Goal: Download file/media

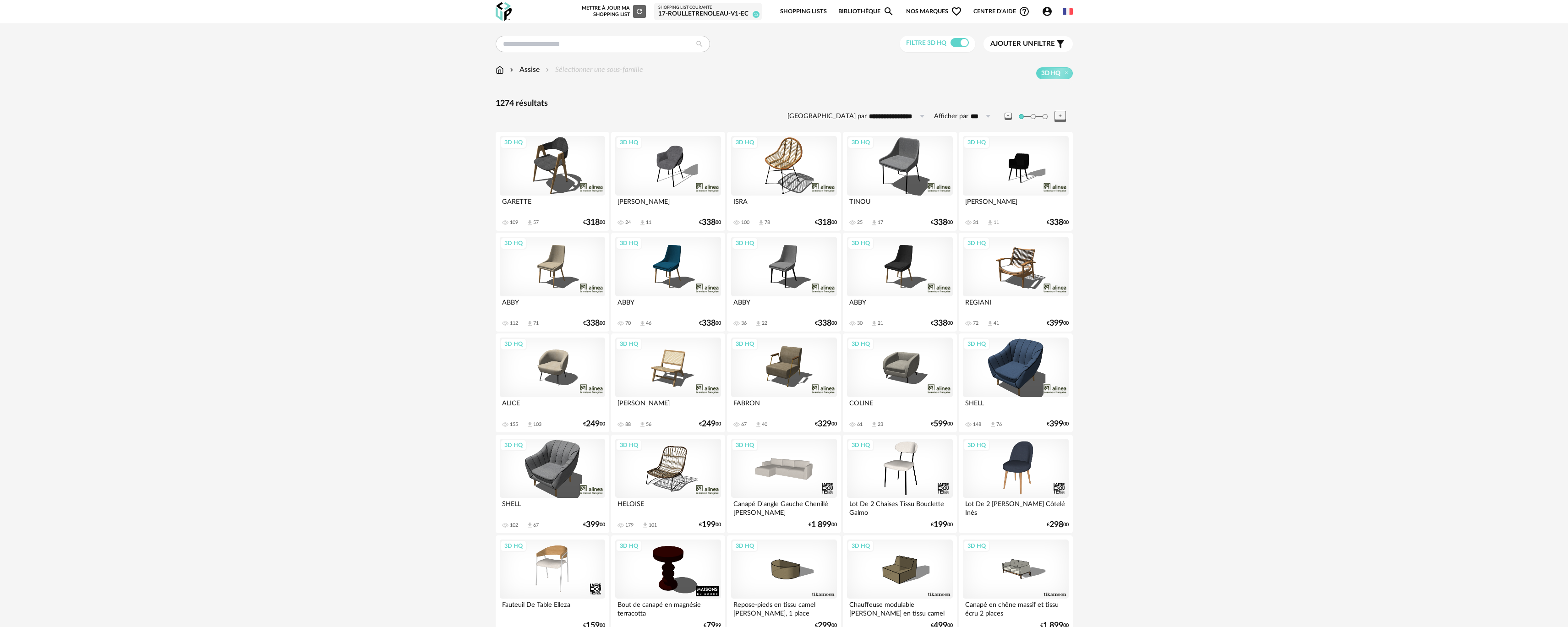
scroll to position [458, 0]
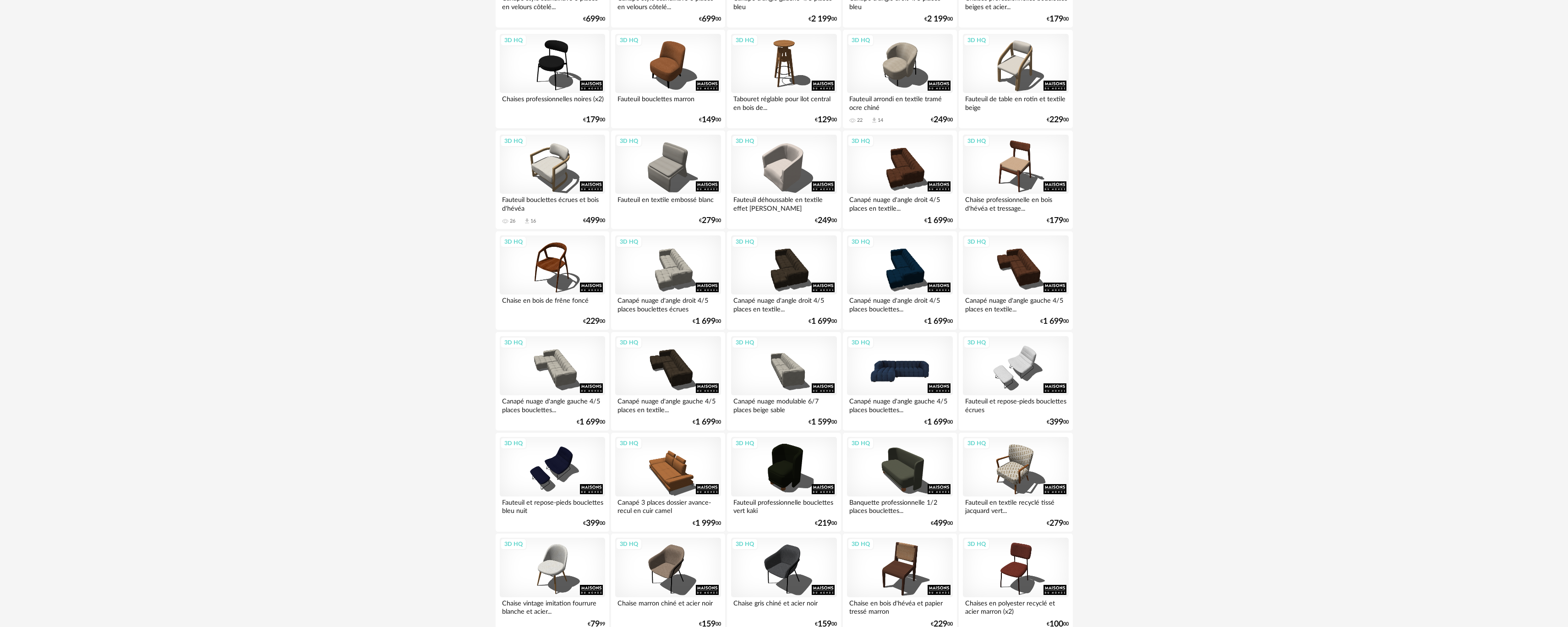
scroll to position [1557, 0]
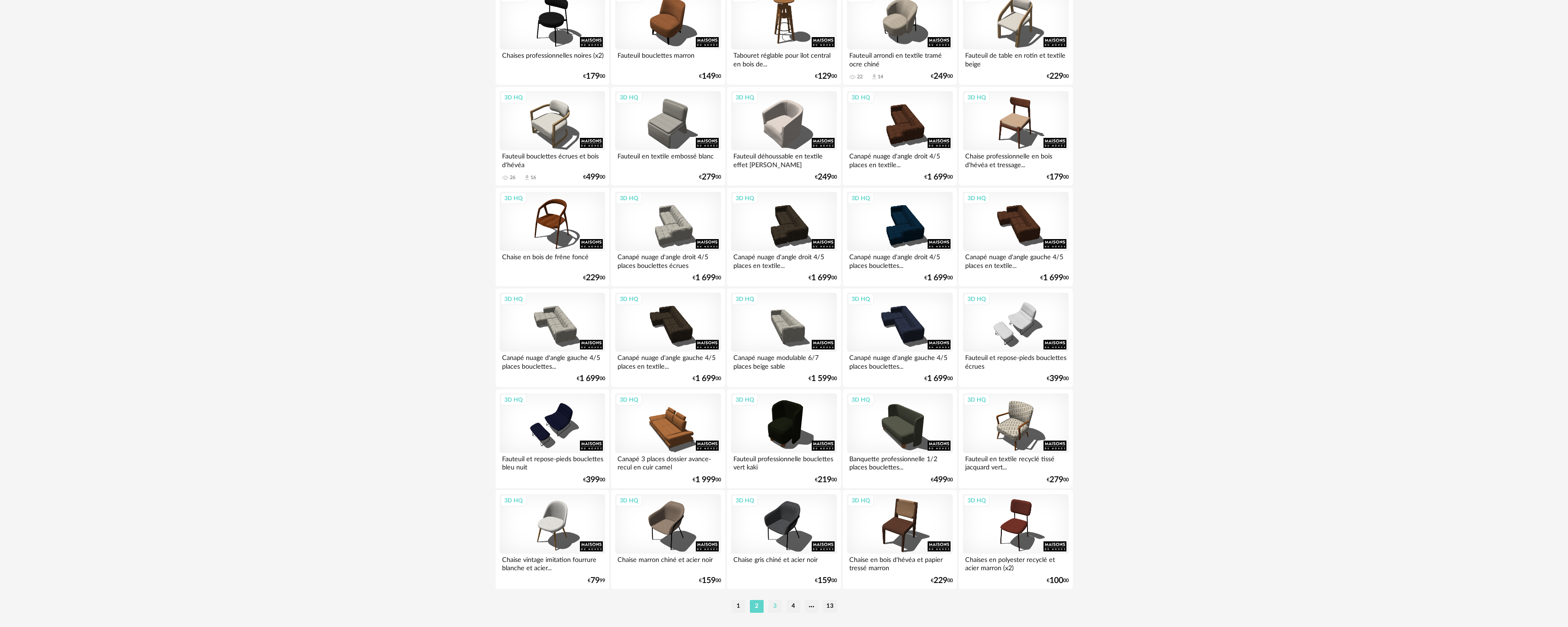
click at [772, 605] on li "3" at bounding box center [775, 606] width 13 height 13
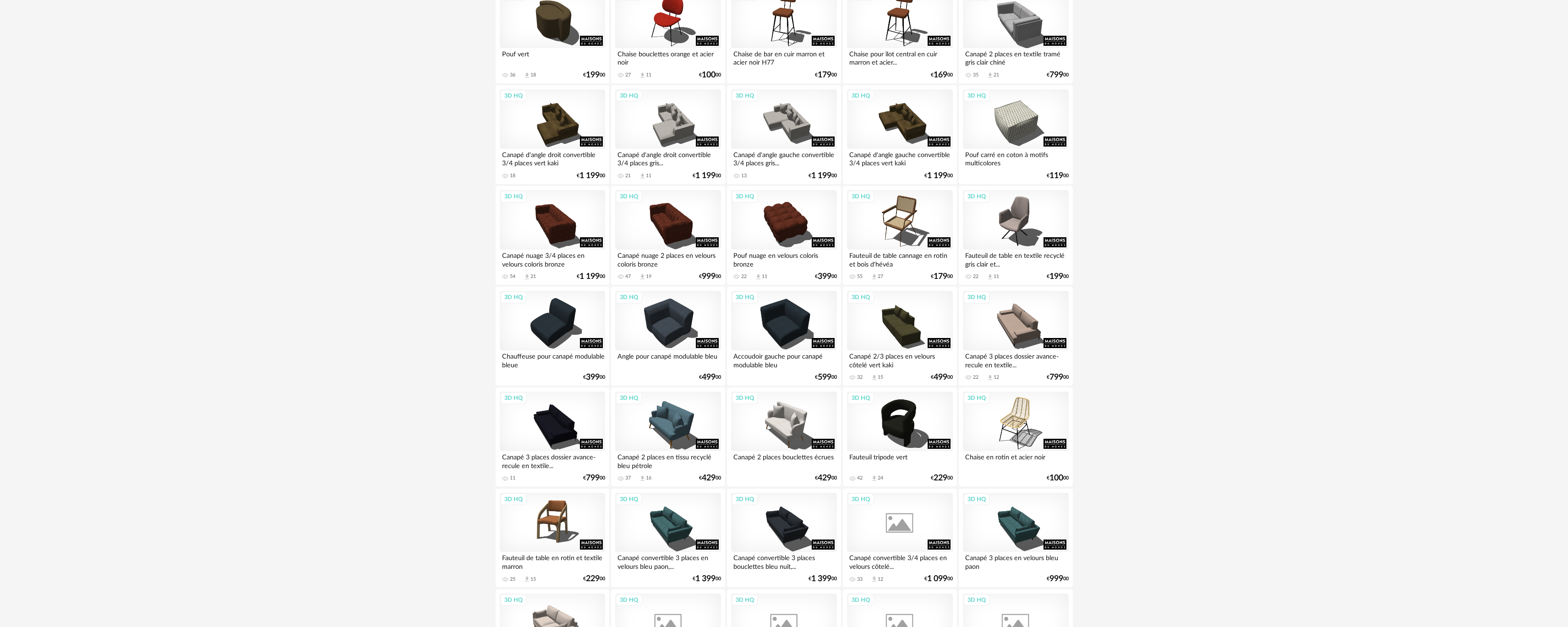
scroll to position [1191, 0]
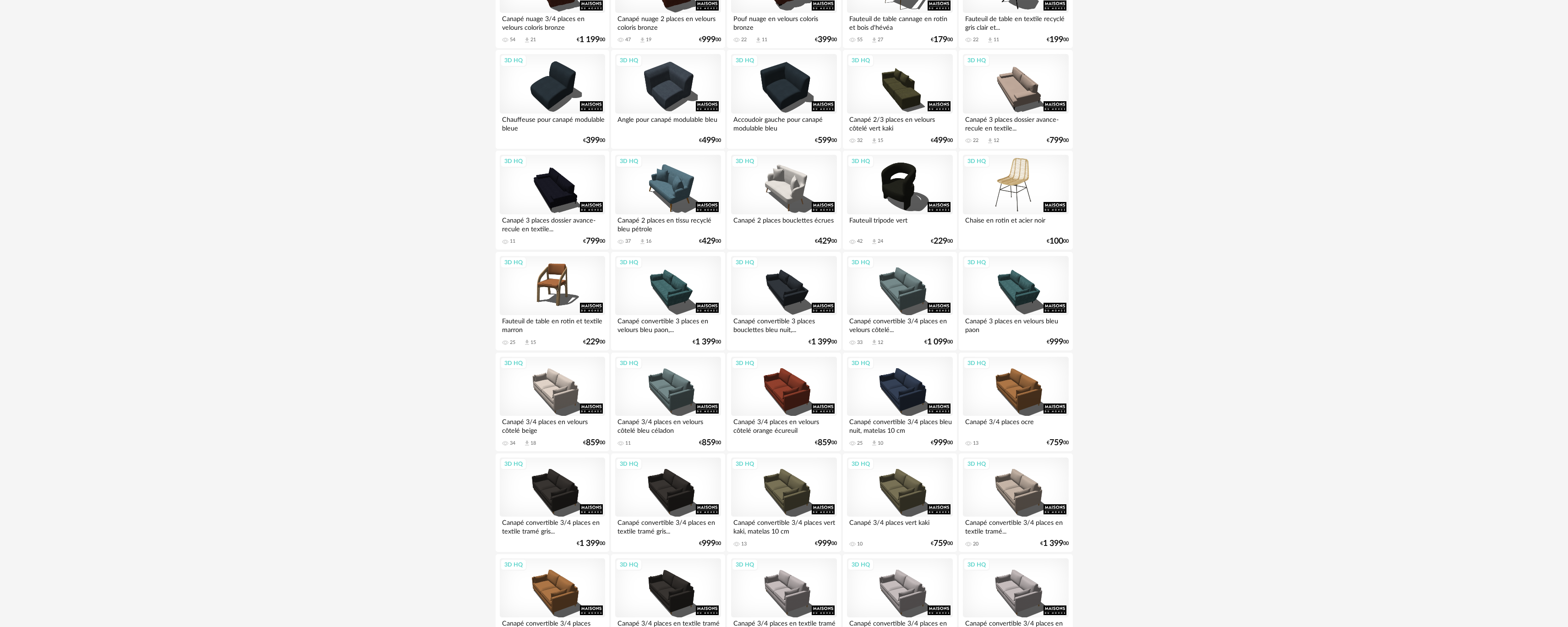
click at [1032, 202] on div "3D HQ" at bounding box center [1016, 184] width 105 height 59
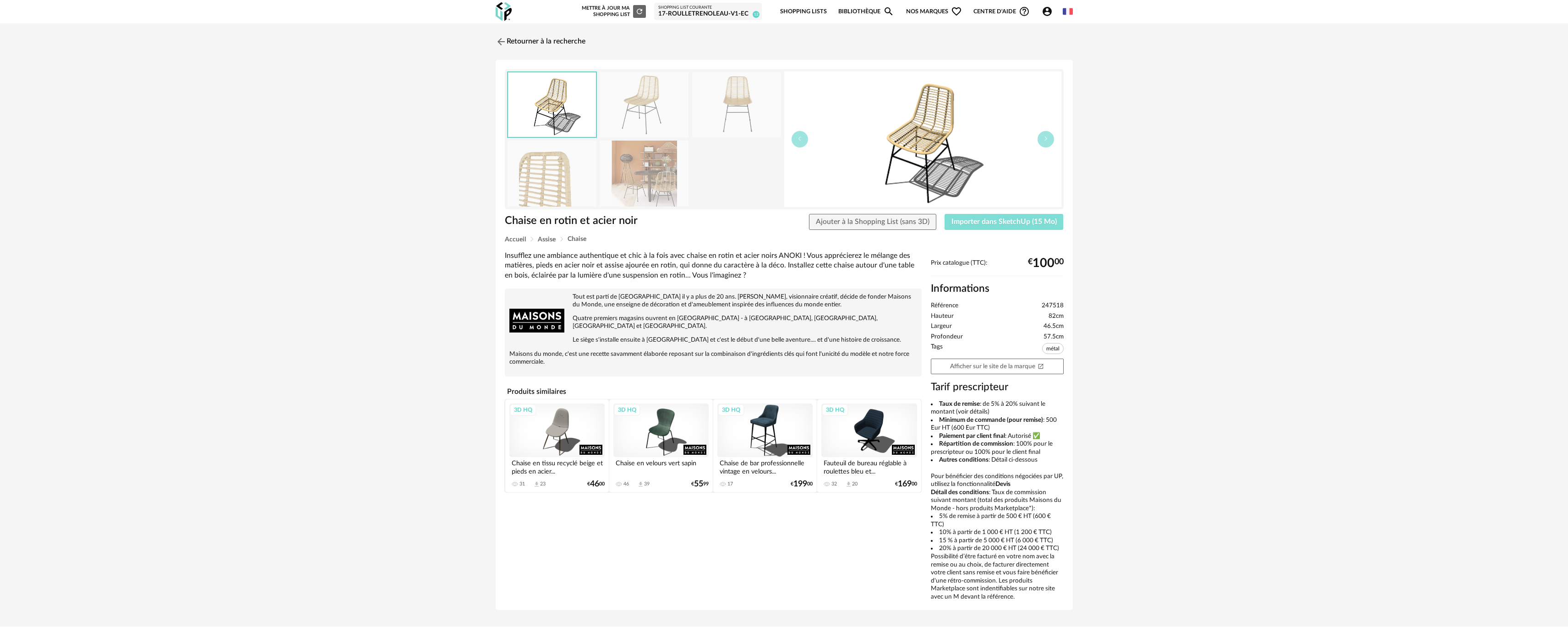
click at [1019, 224] on span "Importer dans SketchUp (15 Mo)" at bounding box center [1004, 222] width 105 height 7
click at [510, 39] on link "Retourner à la recherche" at bounding box center [538, 42] width 89 height 20
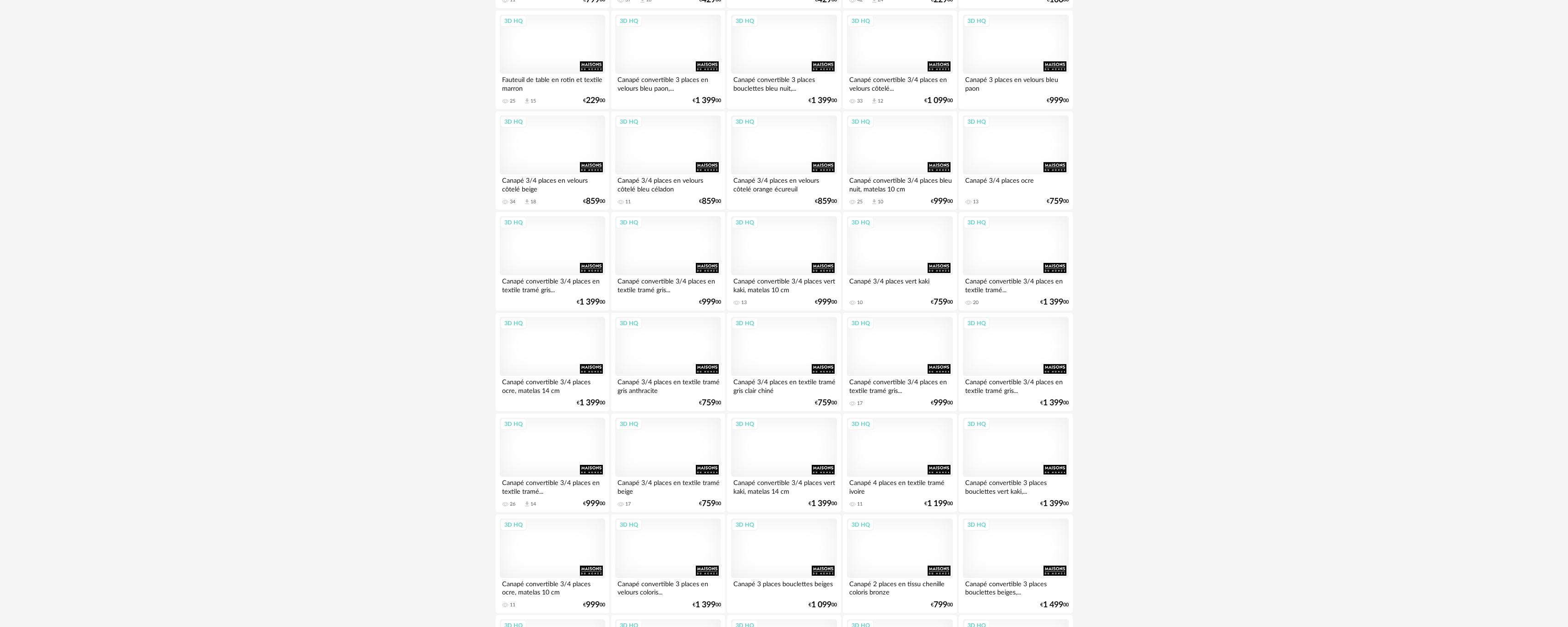
scroll to position [1581, 0]
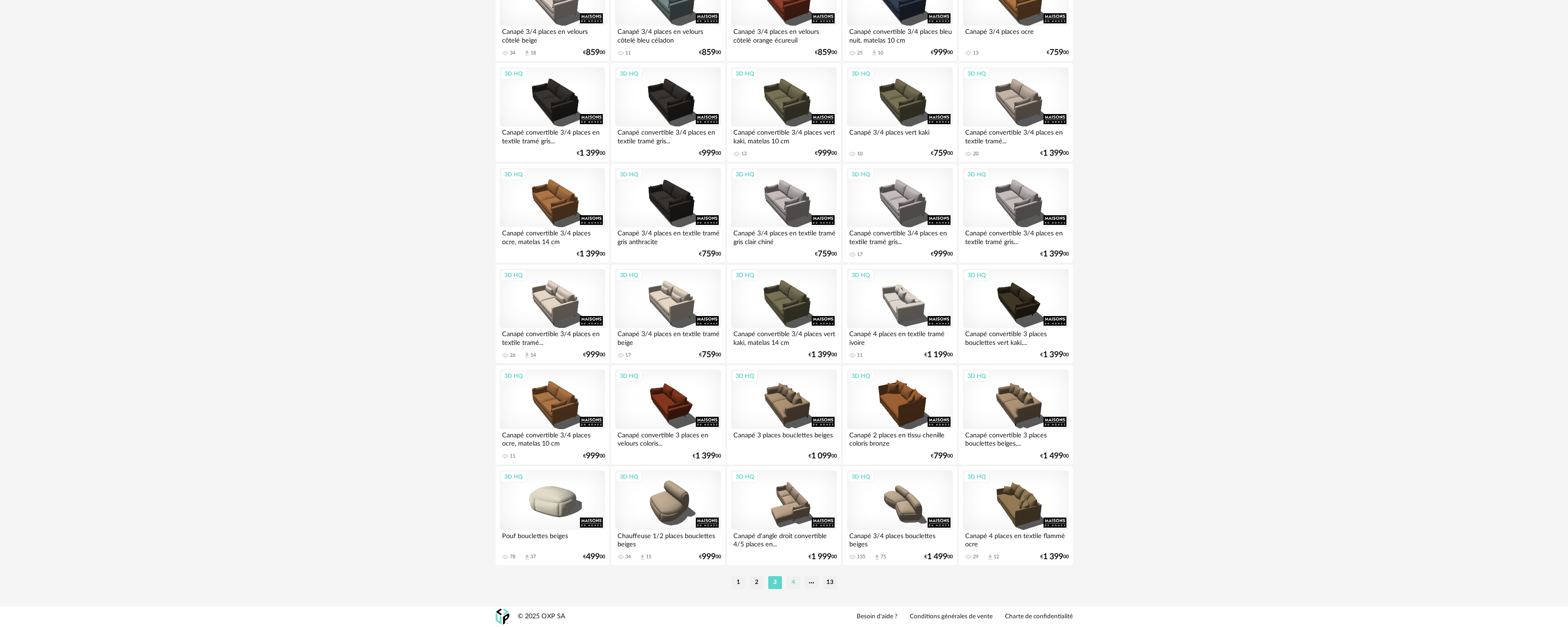
click at [799, 580] on li "4" at bounding box center [793, 582] width 13 height 13
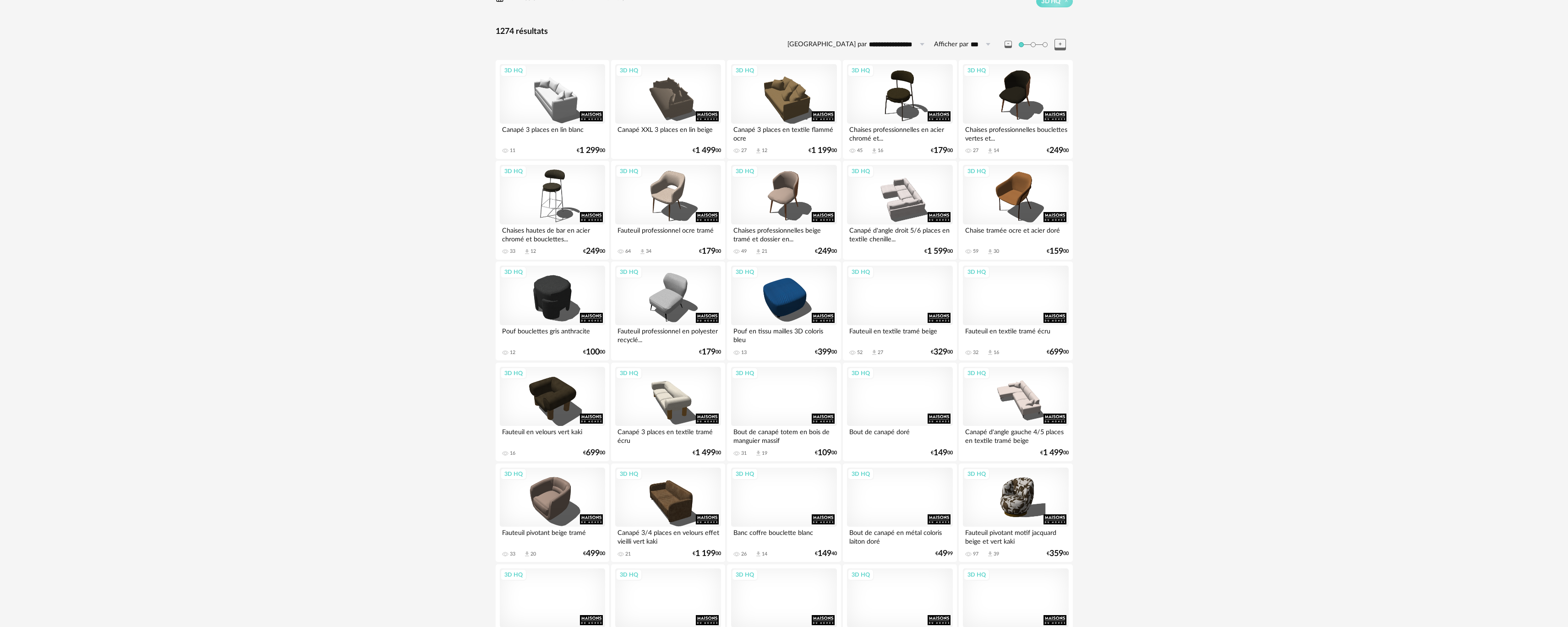
scroll to position [46, 0]
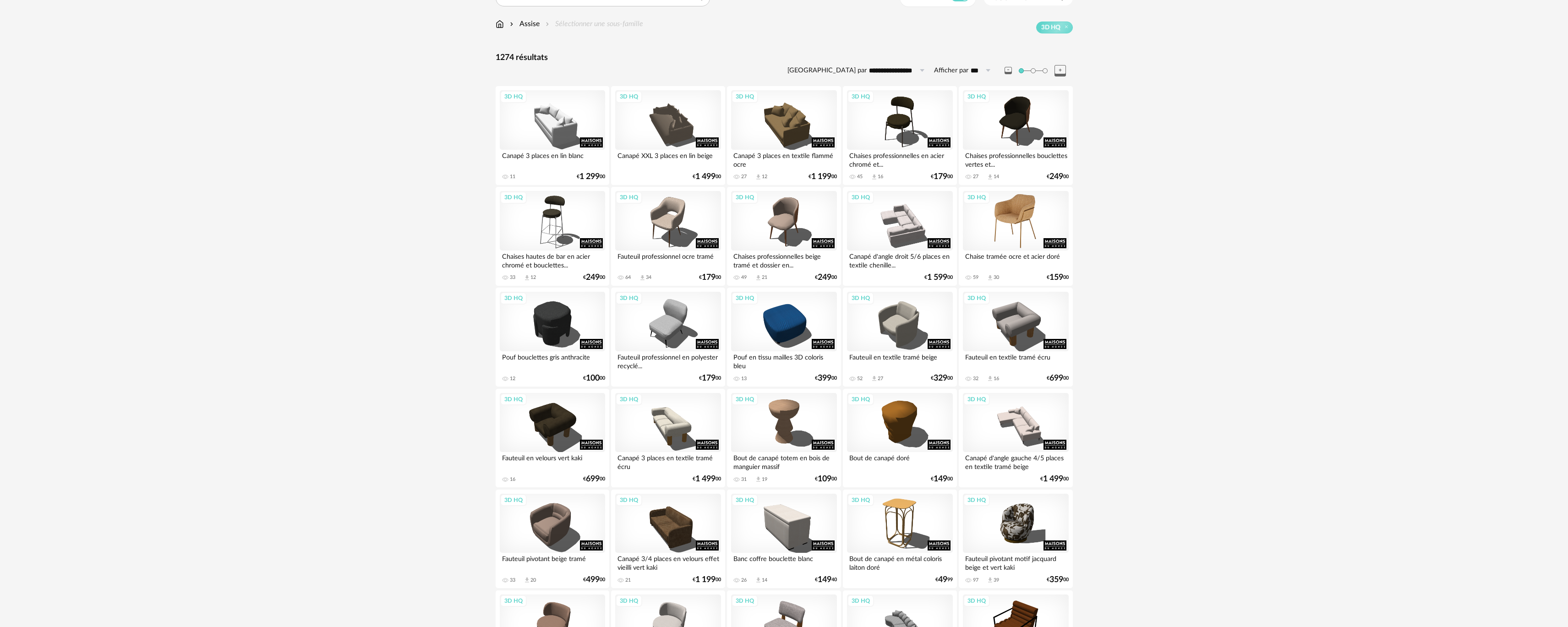
click at [1011, 208] on div "3D HQ" at bounding box center [1016, 221] width 105 height 59
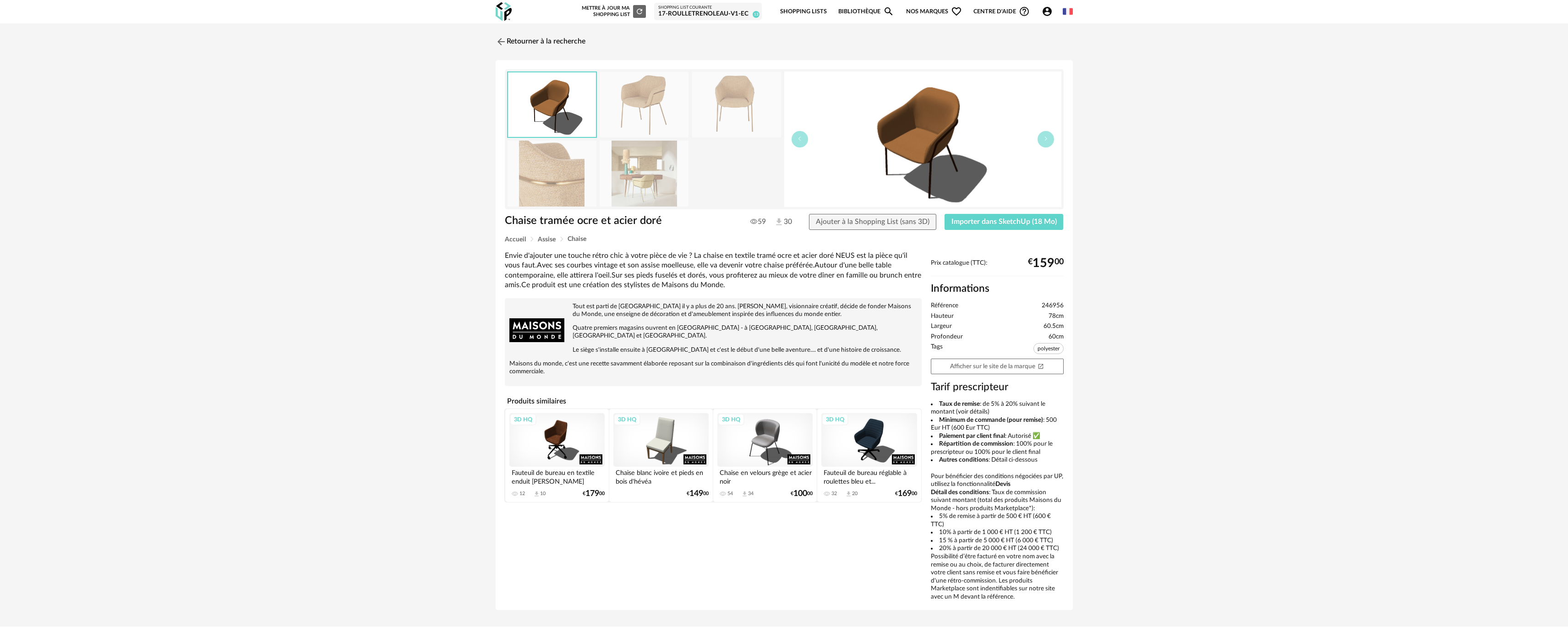
click at [628, 167] on img at bounding box center [644, 173] width 89 height 66
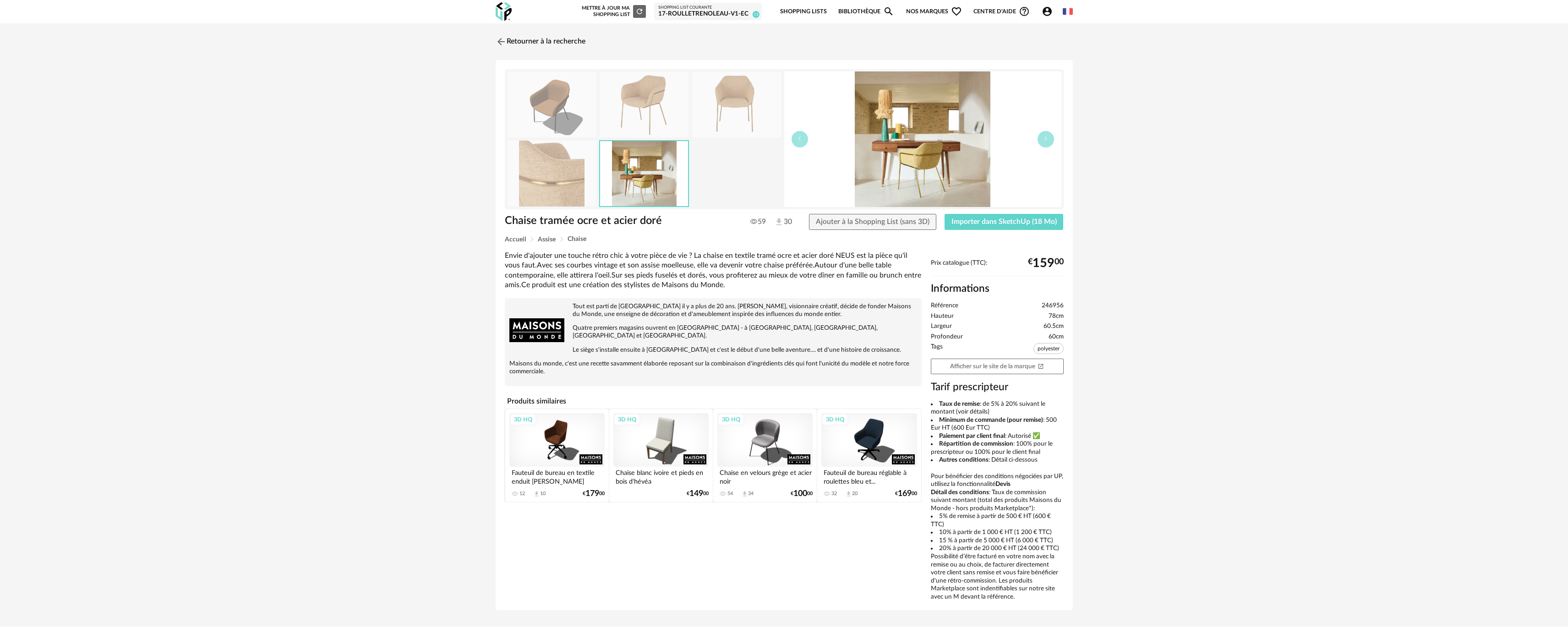
click at [561, 177] on img at bounding box center [552, 173] width 89 height 66
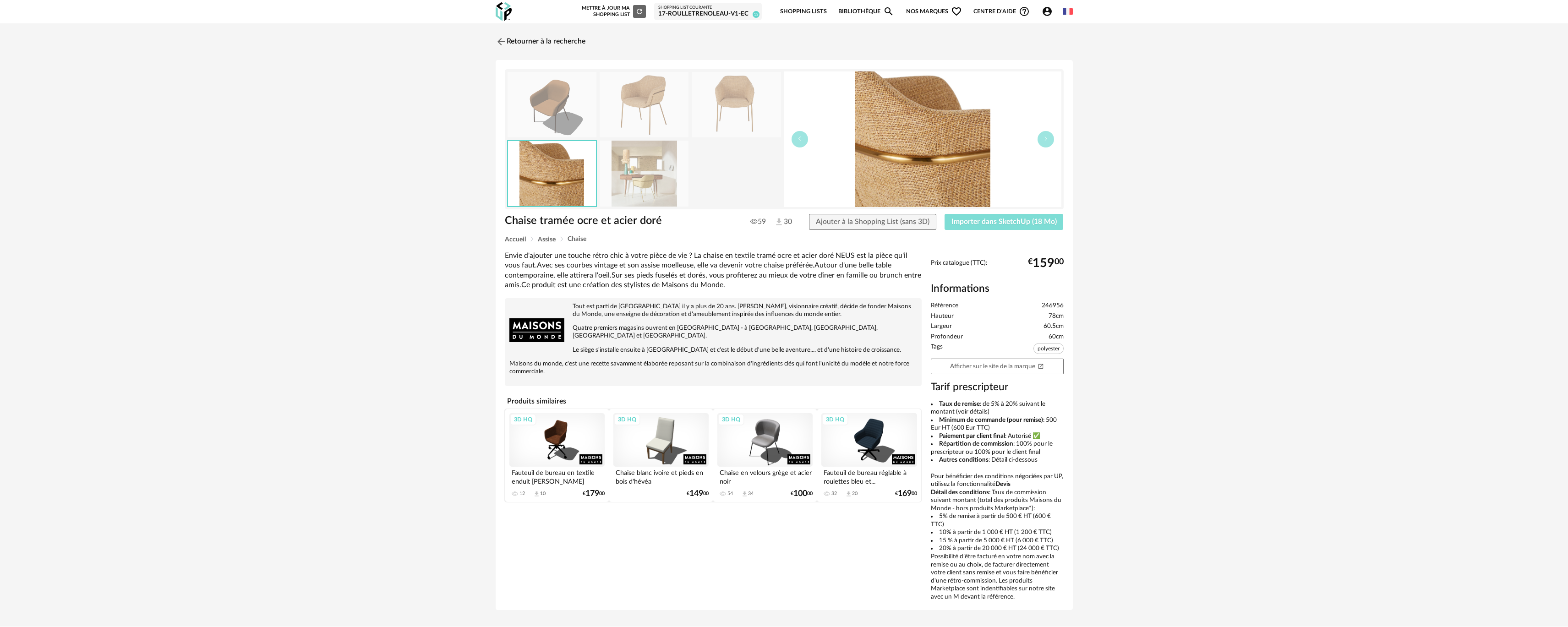
click at [1025, 224] on span "Importer dans SketchUp (18 Mo)" at bounding box center [1004, 222] width 105 height 7
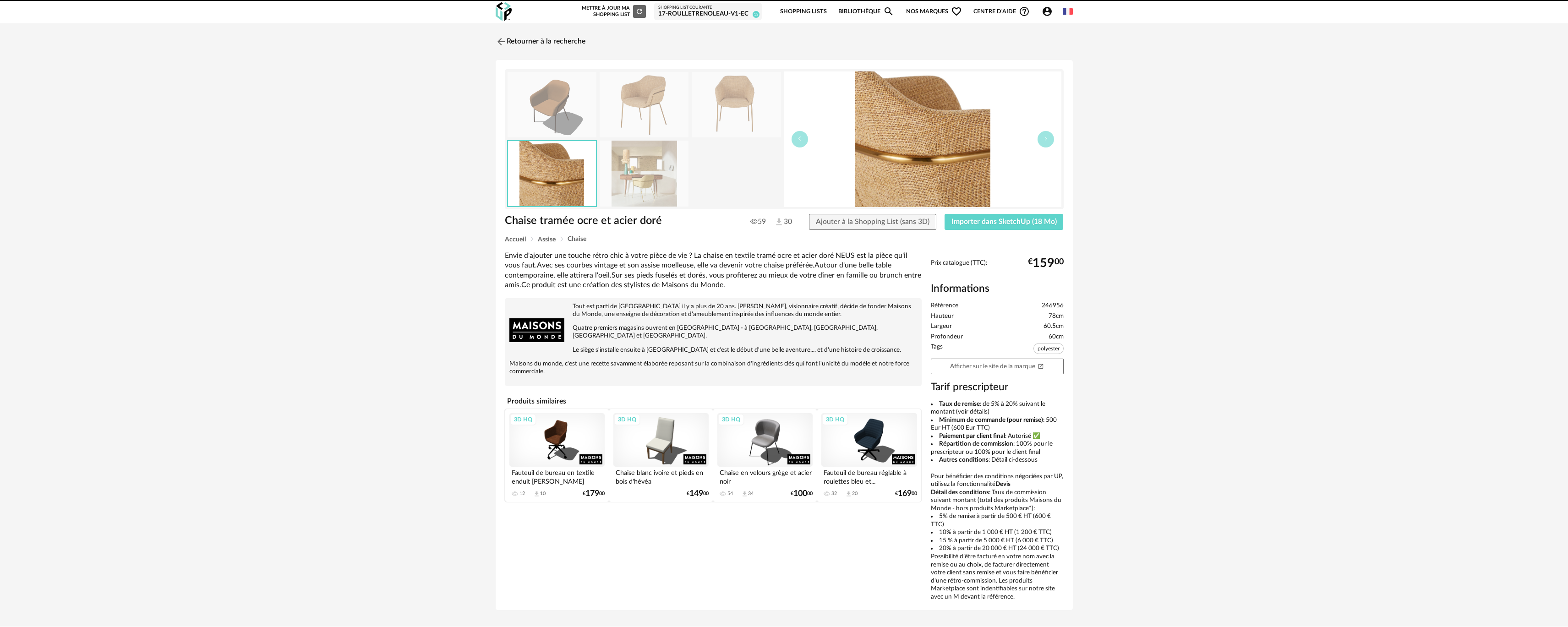
drag, startPoint x: 675, startPoint y: 385, endPoint x: 708, endPoint y: 291, distance: 99.6
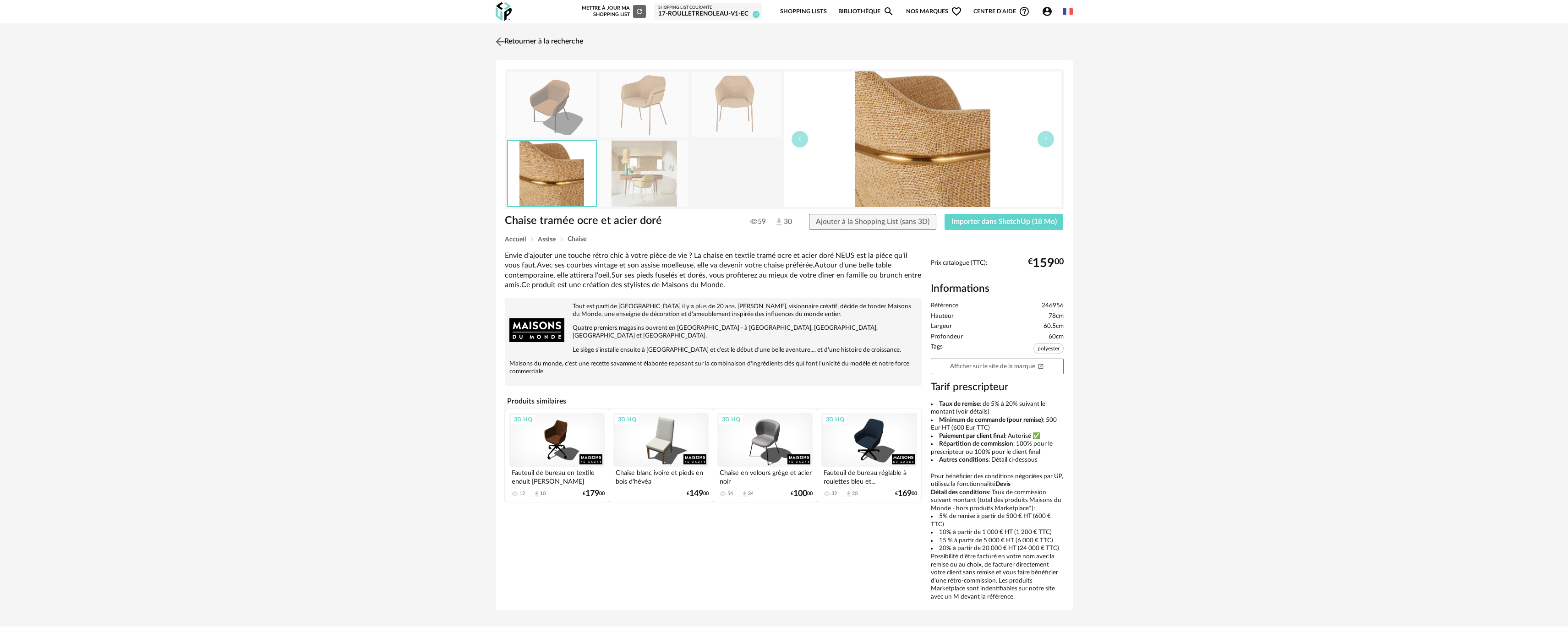
click at [564, 34] on link "Retourner à la recherche" at bounding box center [538, 42] width 89 height 20
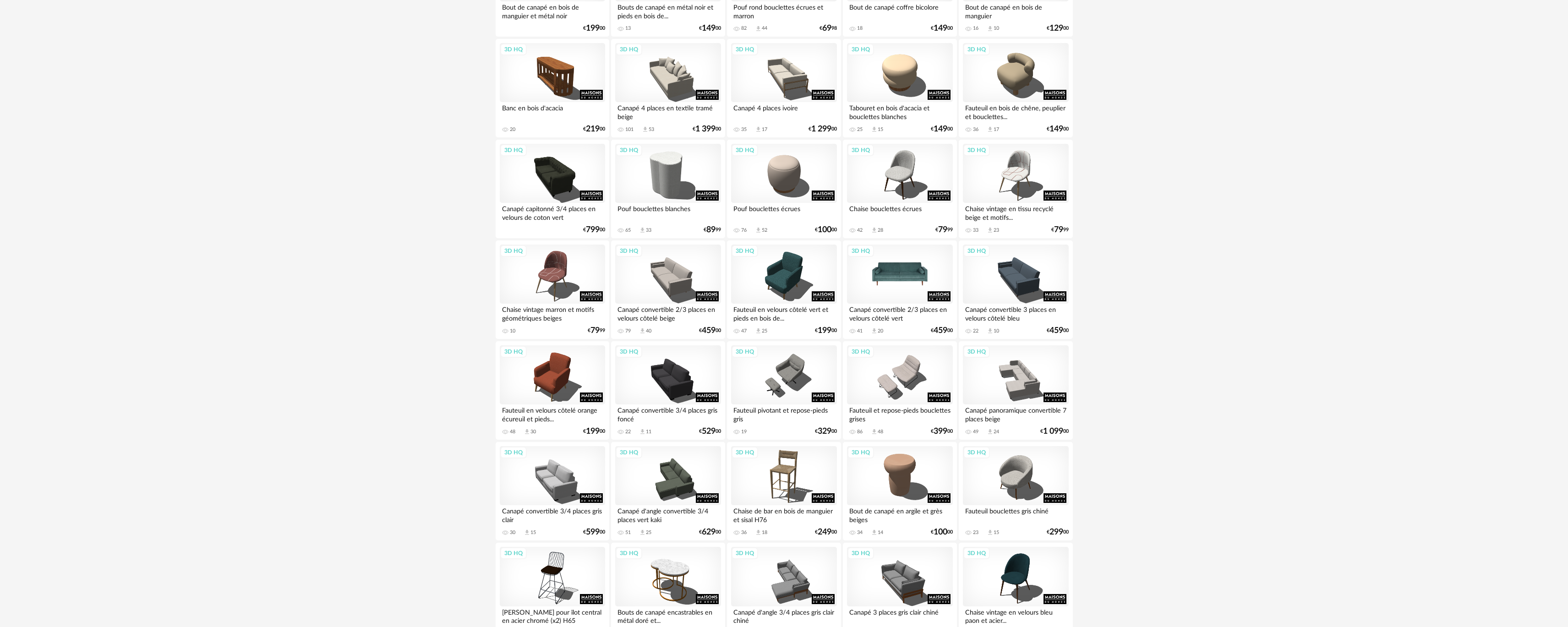
scroll to position [1581, 0]
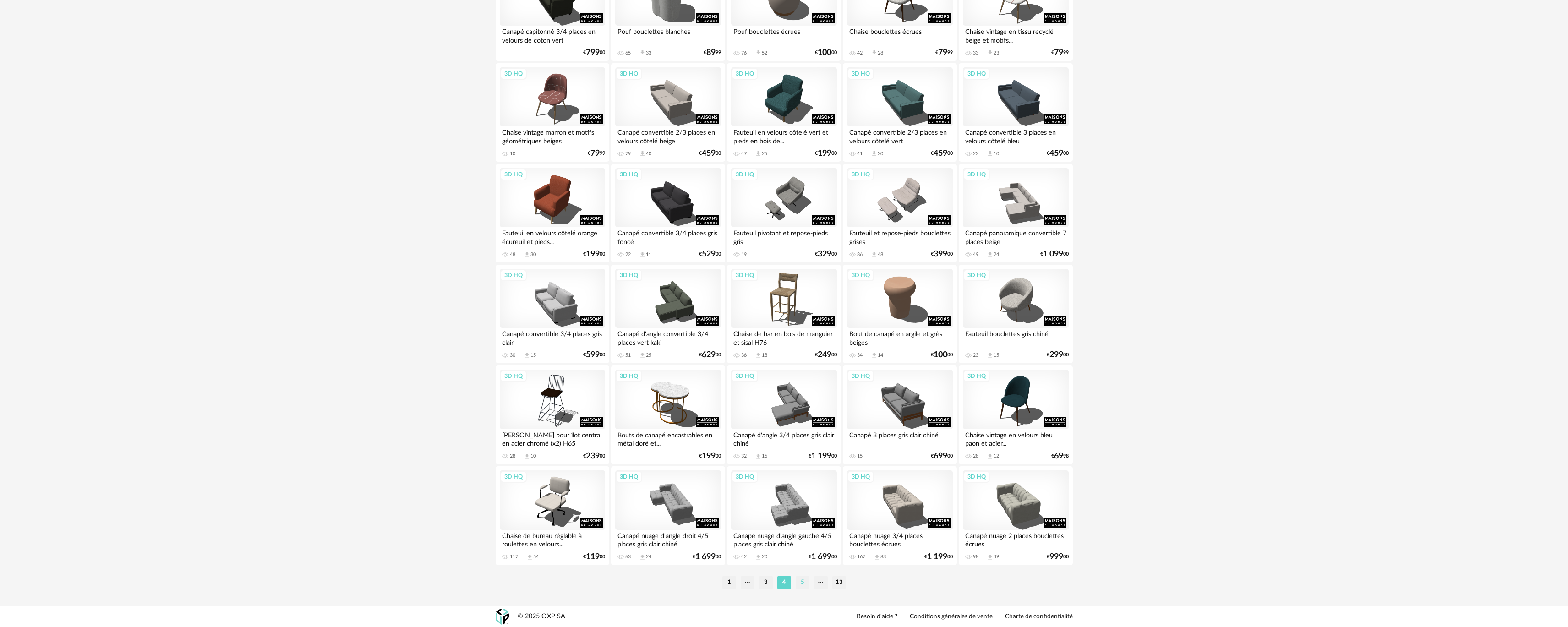
click at [798, 579] on li "5" at bounding box center [802, 582] width 13 height 13
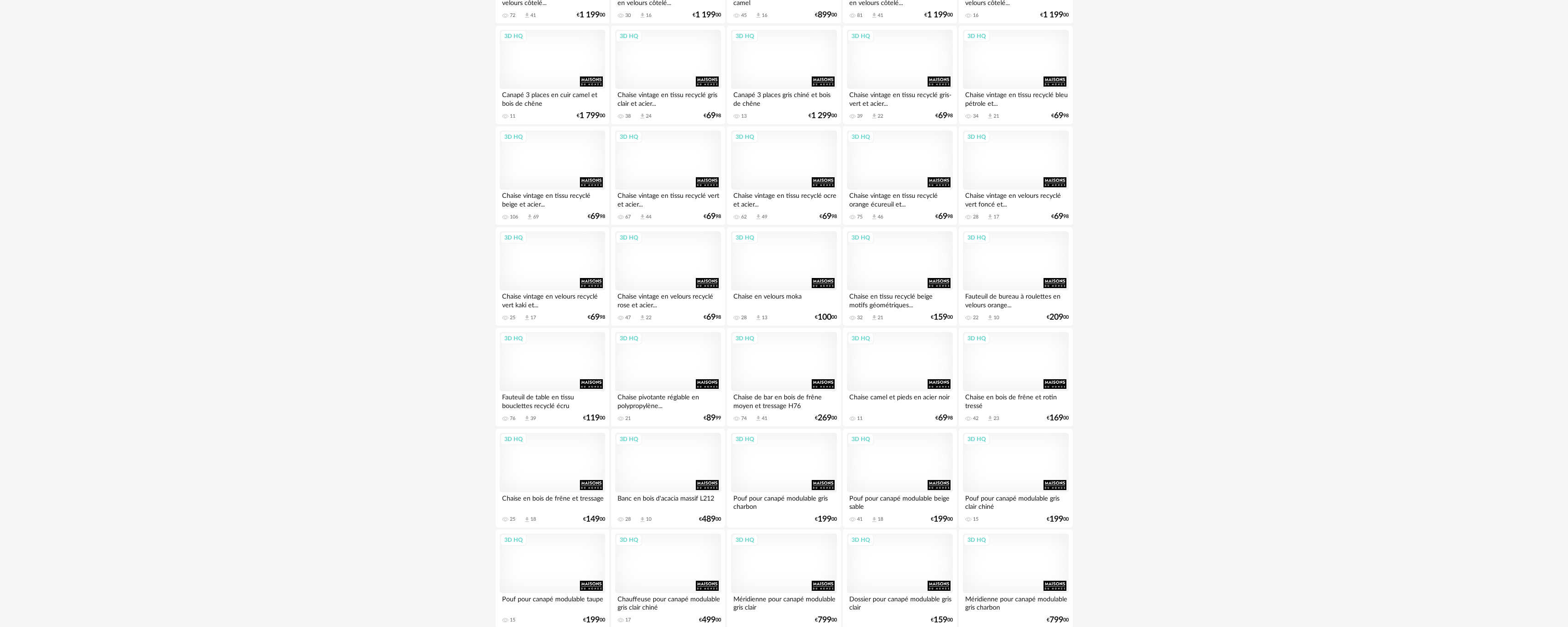
scroll to position [412, 0]
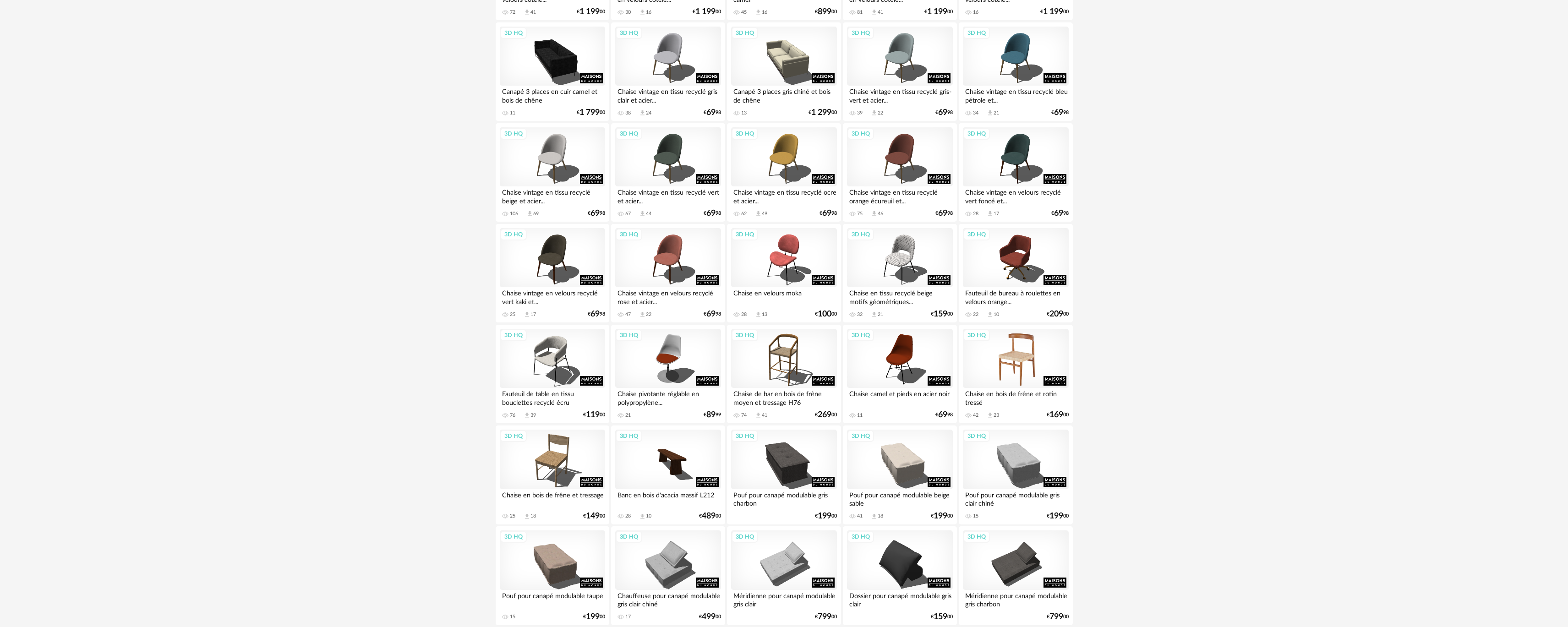
click at [1038, 357] on div "3D HQ" at bounding box center [1016, 359] width 105 height 59
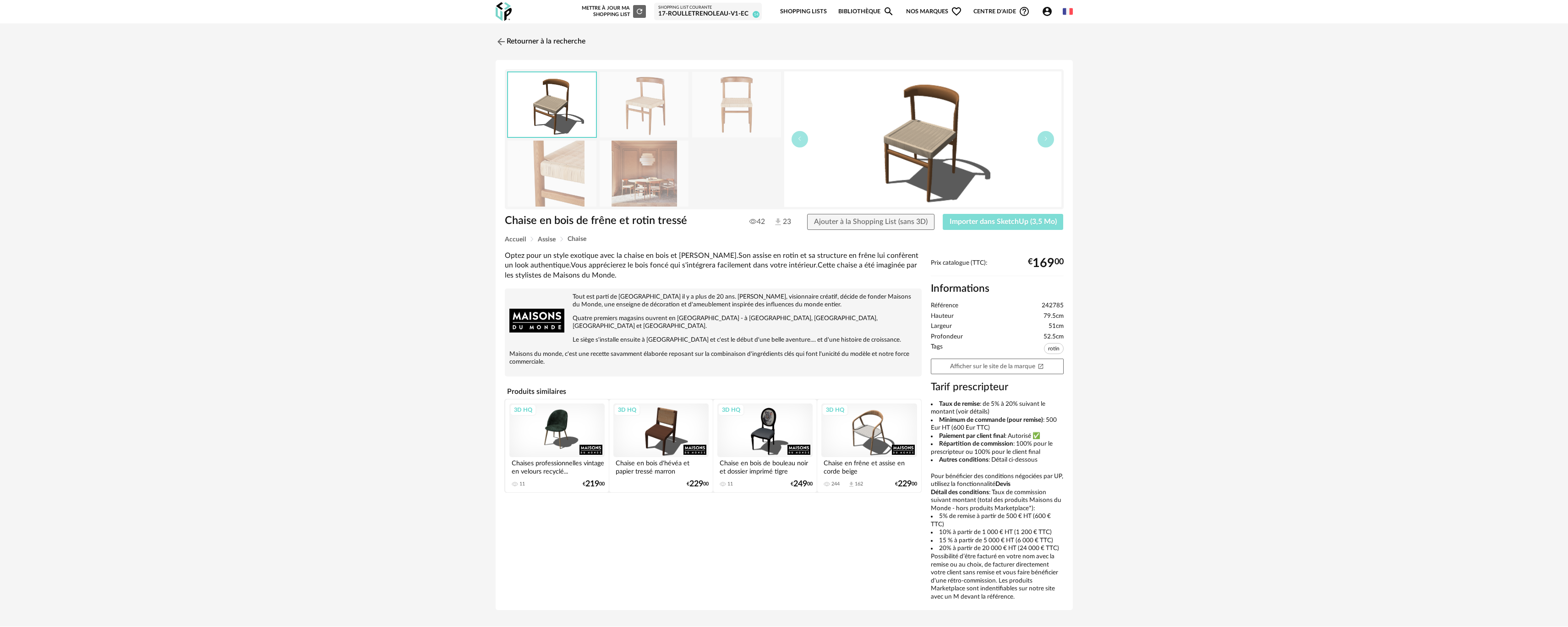
click at [985, 229] on button "Importer dans SketchUp (3,5 Mo)" at bounding box center [1003, 222] width 121 height 17
click at [1008, 224] on span "Importer dans SketchUp (3,5 Mo)" at bounding box center [1003, 222] width 107 height 7
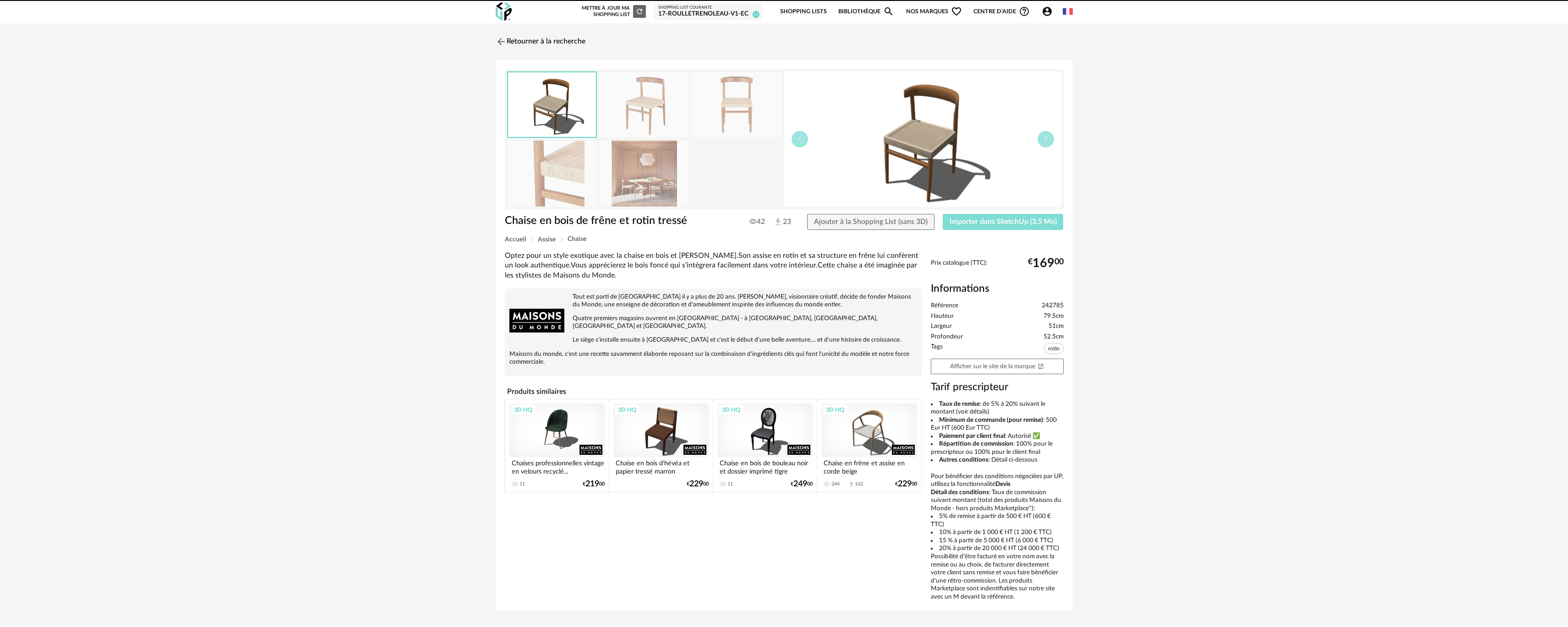
click at [943, 214] on button "Importer dans SketchUp (3,5 Mo)" at bounding box center [1003, 222] width 121 height 17
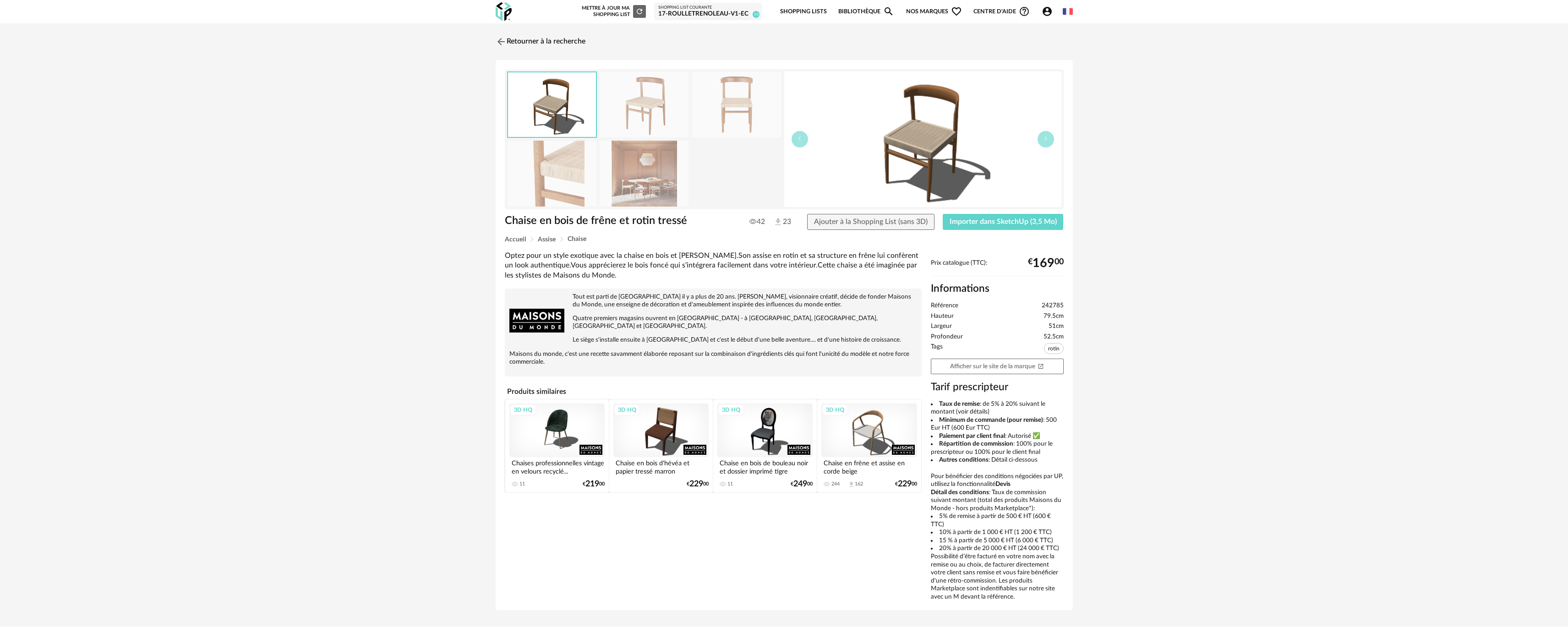
click at [1558, 1] on header "Nouvelle shopping list Mettre à jour ma Shopping List Refresh icon Shopping Lis…" at bounding box center [784, 12] width 1568 height 23
